Goal: Book appointment/travel/reservation

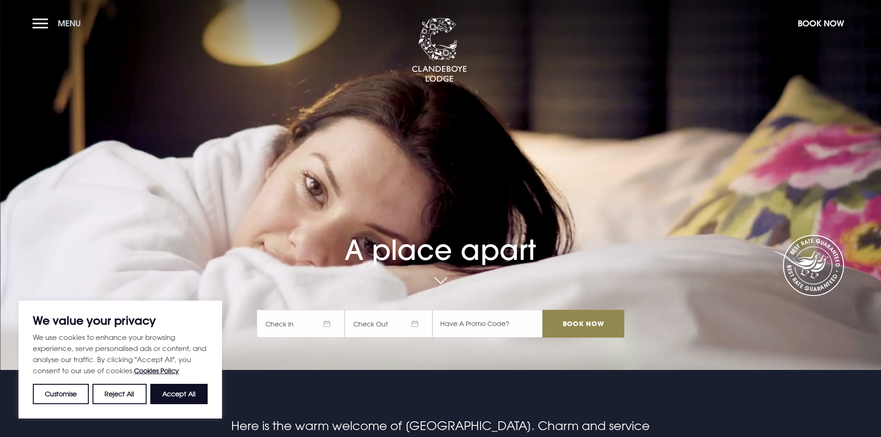
click at [40, 28] on button "Menu" at bounding box center [58, 23] width 53 height 20
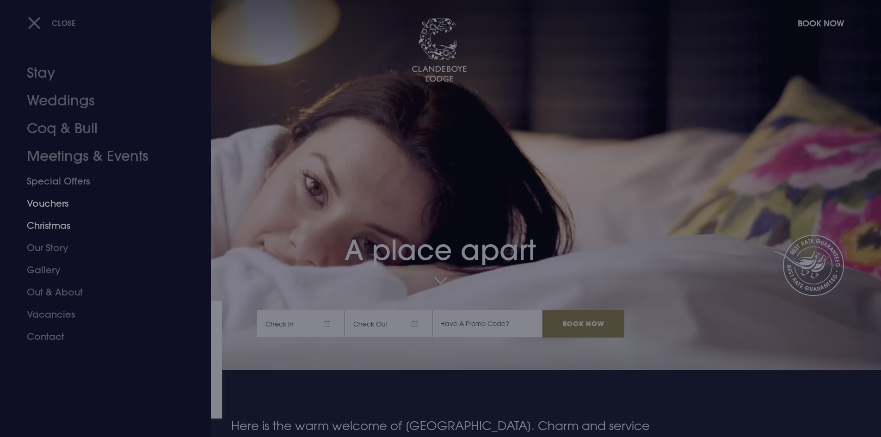
click at [57, 229] on link "Christmas" at bounding box center [100, 225] width 146 height 22
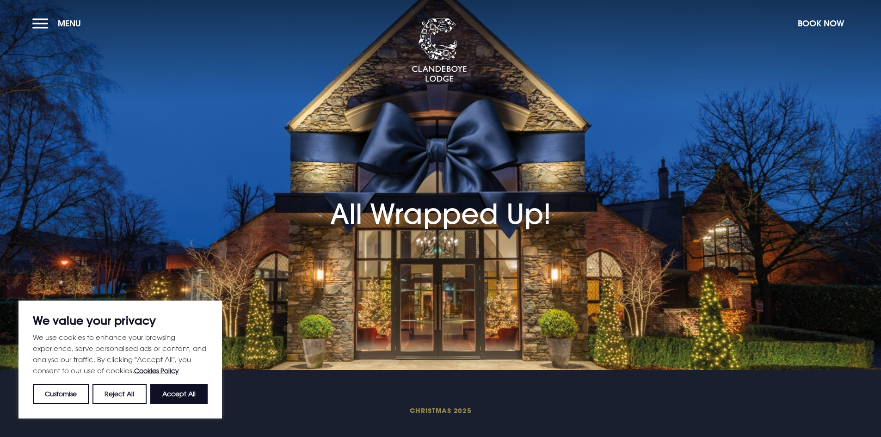
click at [168, 395] on button "Accept All" at bounding box center [178, 394] width 57 height 20
checkbox input "true"
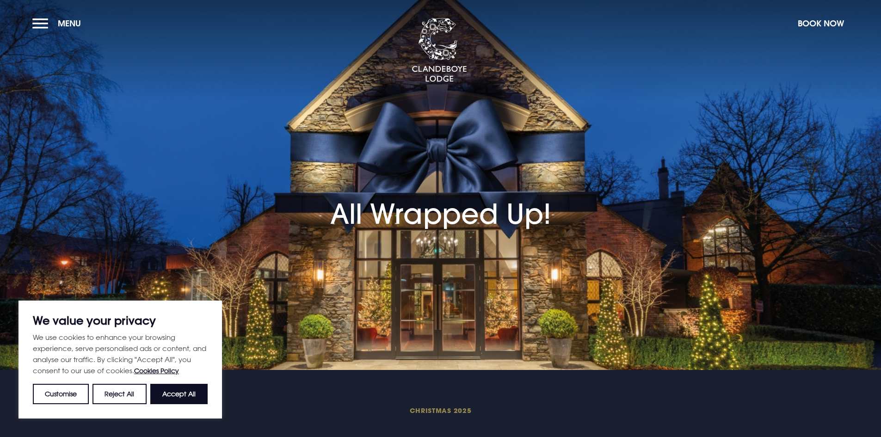
checkbox input "true"
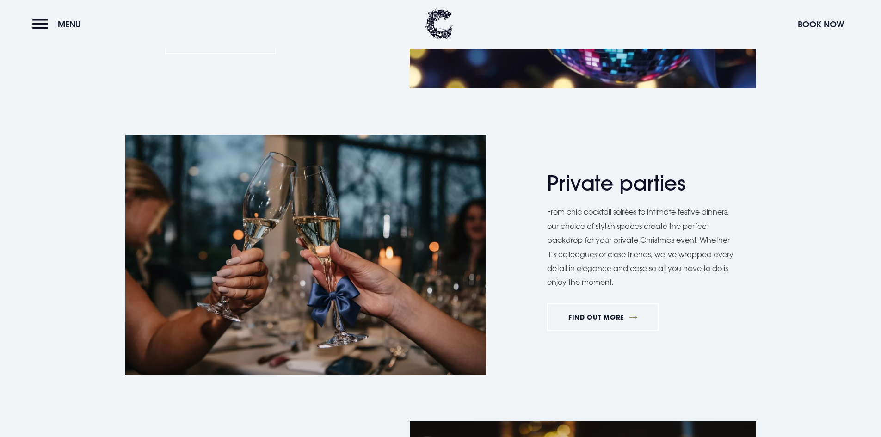
scroll to position [740, 0]
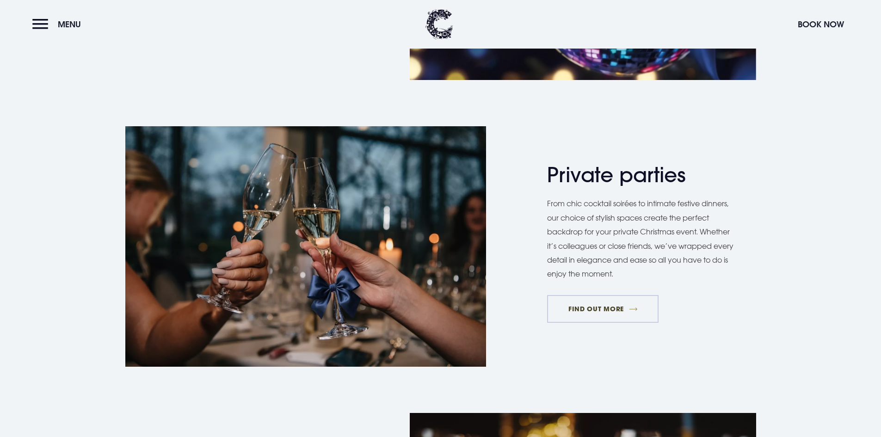
click at [607, 316] on link "FIND OUT MORE" at bounding box center [602, 309] width 111 height 28
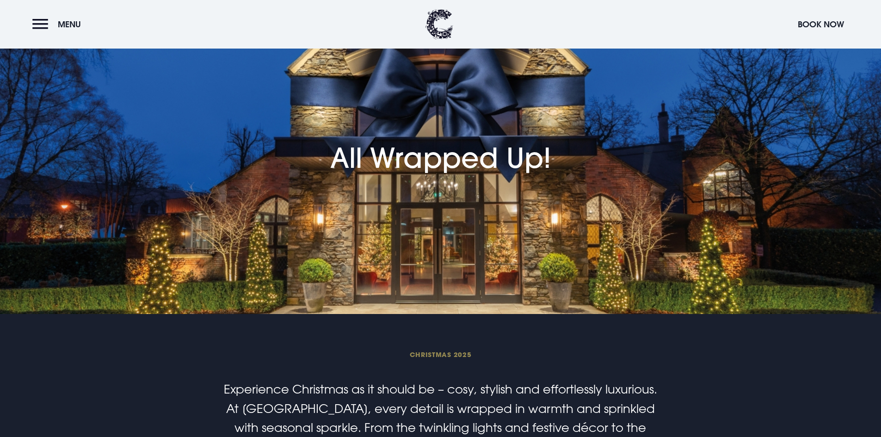
scroll to position [0, 0]
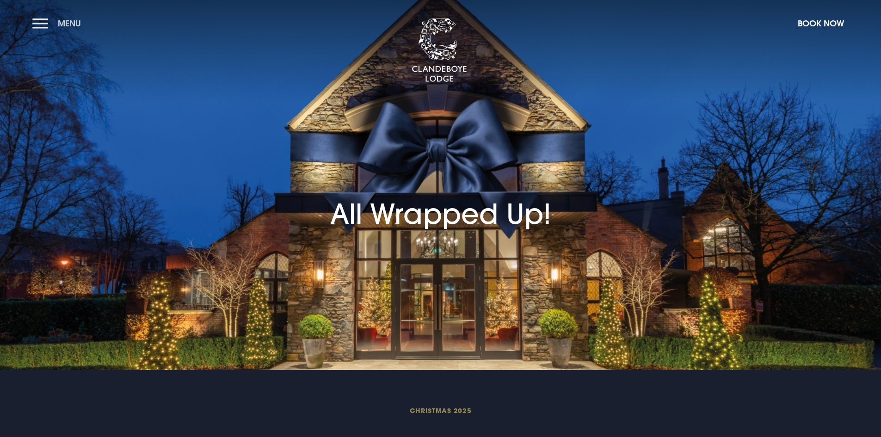
click at [39, 23] on button "Menu" at bounding box center [58, 23] width 53 height 20
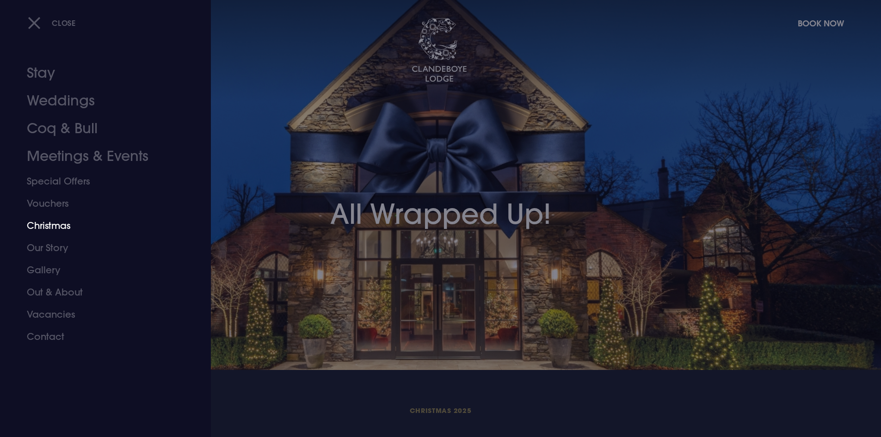
click at [66, 231] on link "Christmas" at bounding box center [100, 225] width 146 height 22
